Goal: Information Seeking & Learning: Understand process/instructions

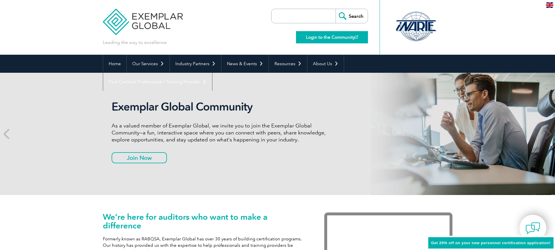
click at [342, 38] on link "Login to the Community" at bounding box center [332, 37] width 72 height 12
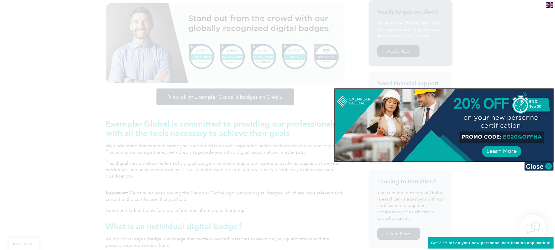
scroll to position [159, 0]
click at [538, 170] on img at bounding box center [539, 166] width 29 height 9
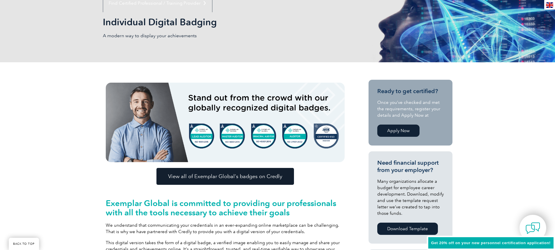
scroll to position [79, 0]
click at [403, 132] on link "Apply Now" at bounding box center [398, 130] width 42 height 12
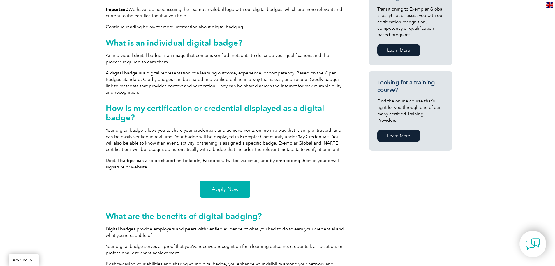
scroll to position [342, 0]
click at [232, 187] on span "Apply Now" at bounding box center [225, 188] width 27 height 5
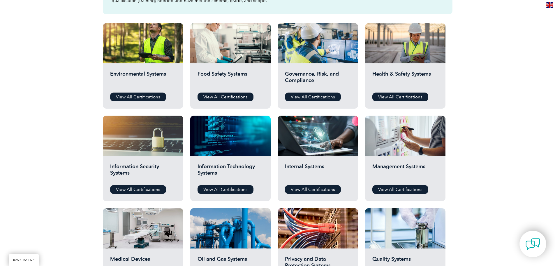
scroll to position [179, 0]
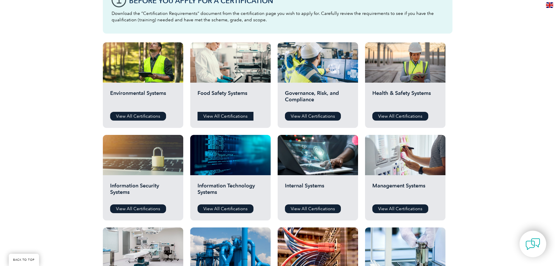
click at [230, 116] on link "View All Certifications" at bounding box center [226, 116] width 56 height 9
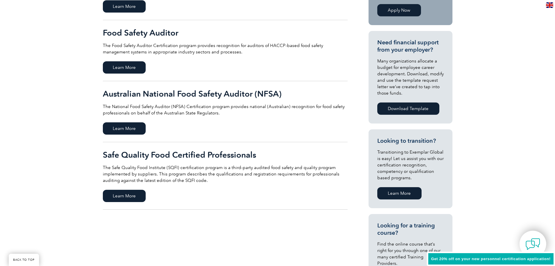
scroll to position [190, 0]
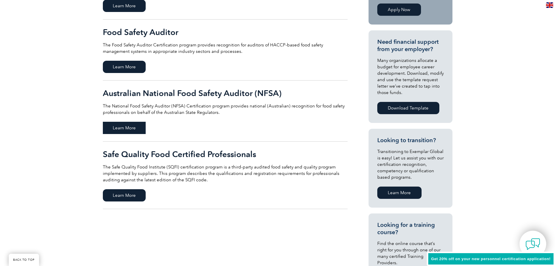
click at [131, 129] on span "Learn More" at bounding box center [124, 128] width 43 height 12
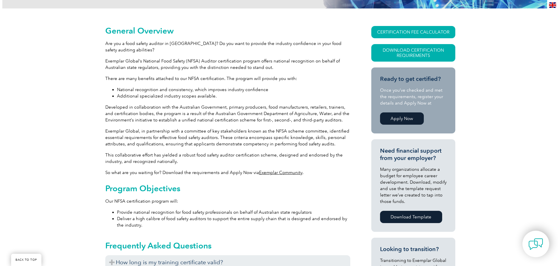
scroll to position [123, 0]
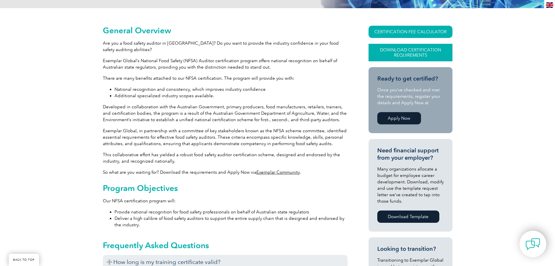
click at [393, 53] on link "Download Certification Requirements" at bounding box center [411, 52] width 84 height 17
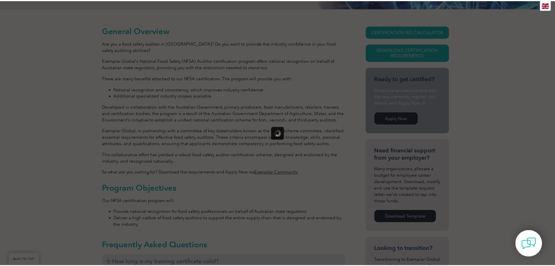
scroll to position [0, 0]
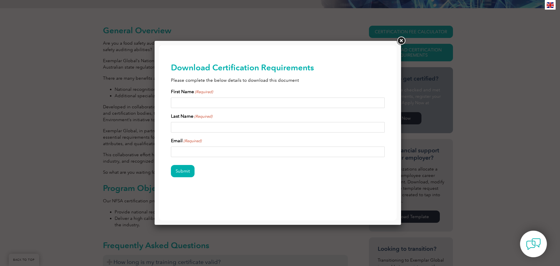
click at [401, 41] on link at bounding box center [401, 41] width 10 height 10
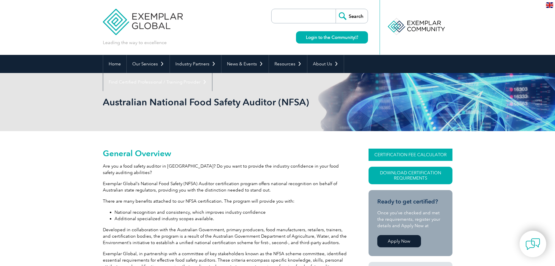
click at [402, 157] on link "CERTIFICATION FEE CALCULATOR" at bounding box center [411, 154] width 84 height 12
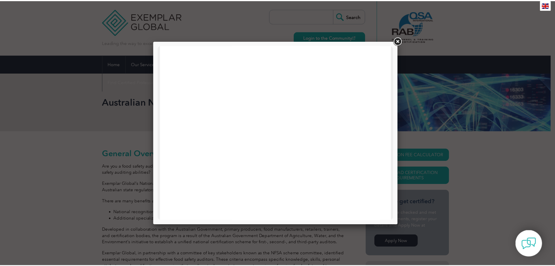
scroll to position [6, 0]
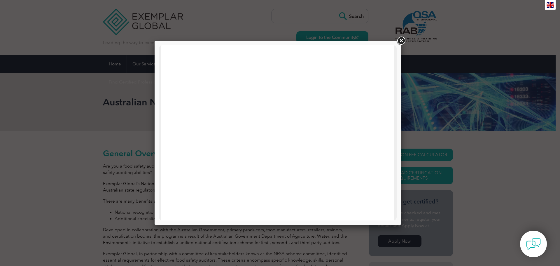
click at [401, 42] on link at bounding box center [401, 41] width 10 height 10
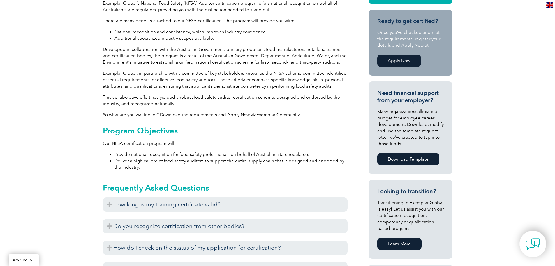
scroll to position [181, 0]
